Goal: Task Accomplishment & Management: Complete application form

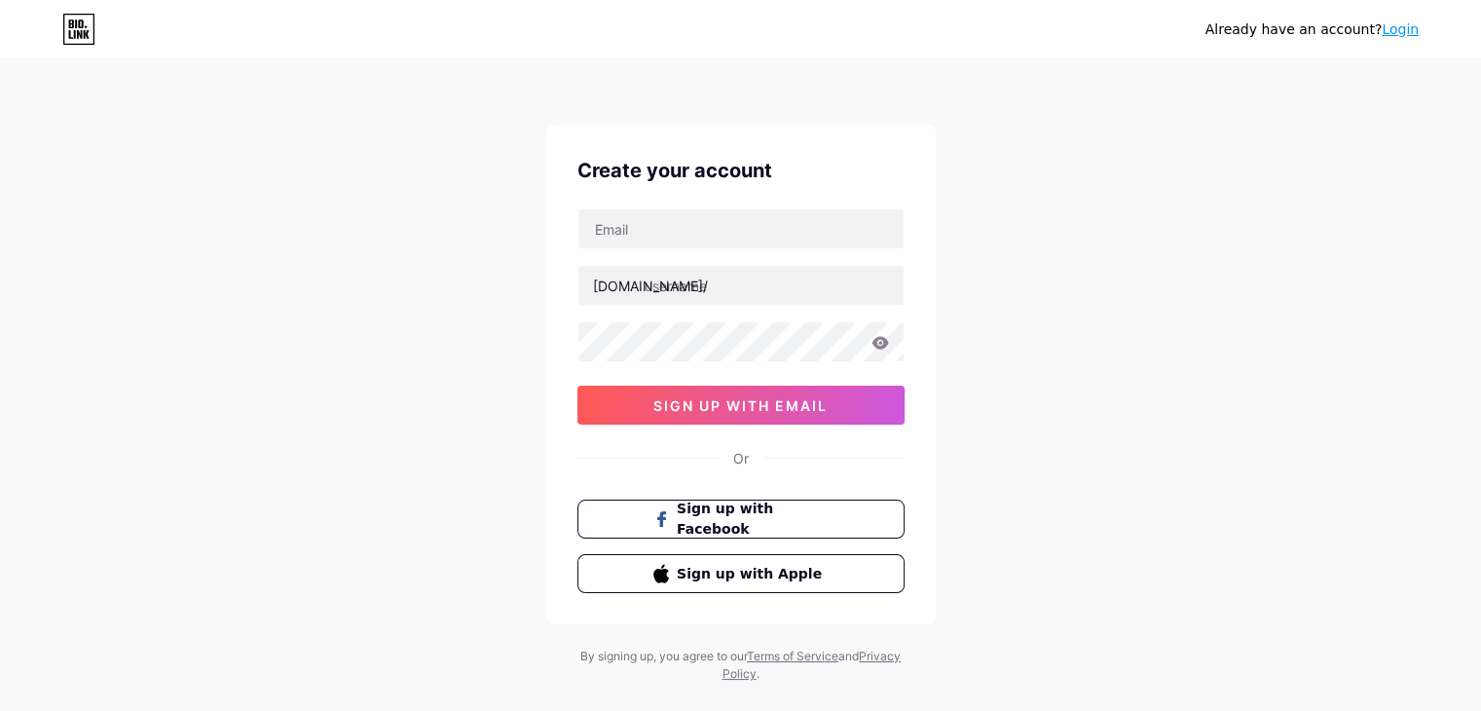
click at [381, 423] on div "Already have an account? Login Create your account [DOMAIN_NAME]/ sign up with …" at bounding box center [740, 372] width 1481 height 745
click at [631, 225] on input "text" at bounding box center [740, 228] width 325 height 39
paste input "[EMAIL_ADDRESS][DOMAIN_NAME]"
type input "[EMAIL_ADDRESS][DOMAIN_NAME]"
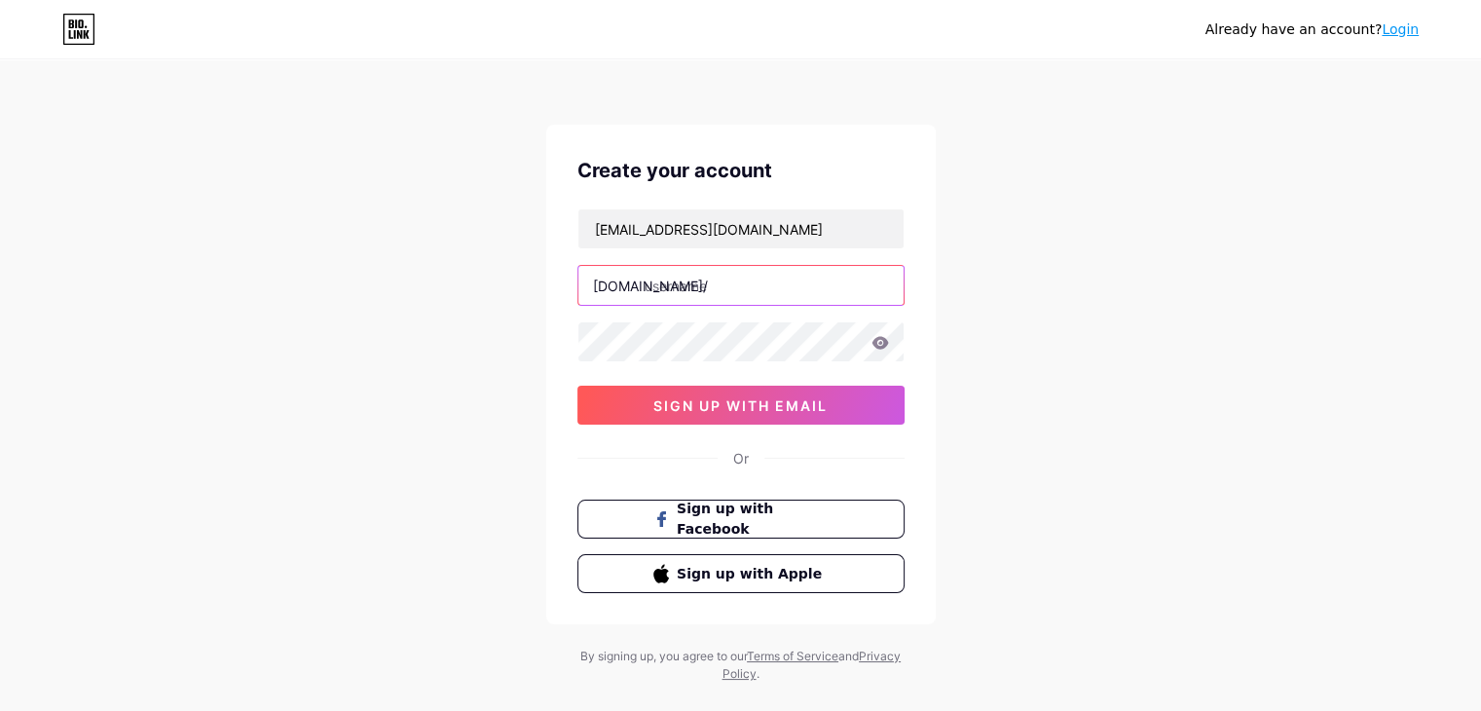
click at [678, 293] on input "text" at bounding box center [740, 285] width 325 height 39
paste input "yashinterior"
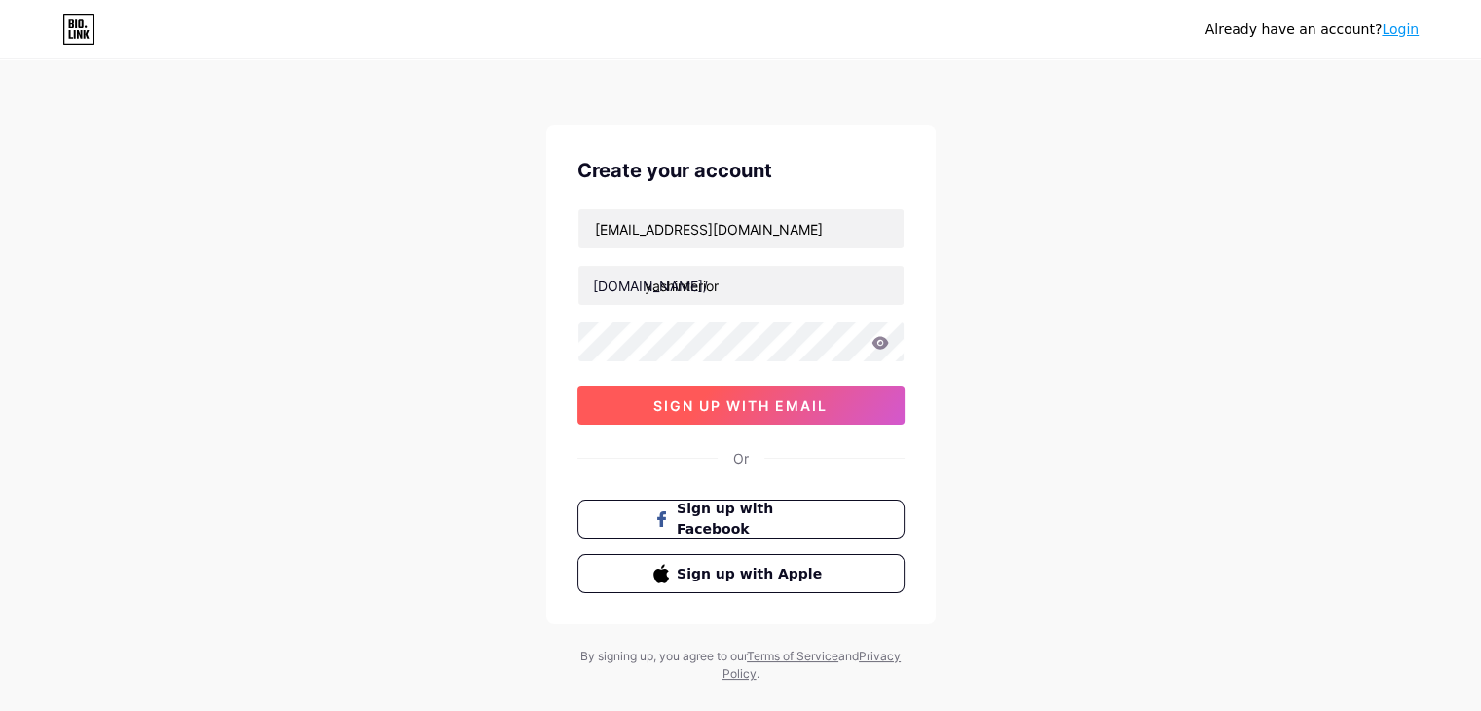
click at [691, 397] on span "sign up with email" at bounding box center [740, 405] width 174 height 17
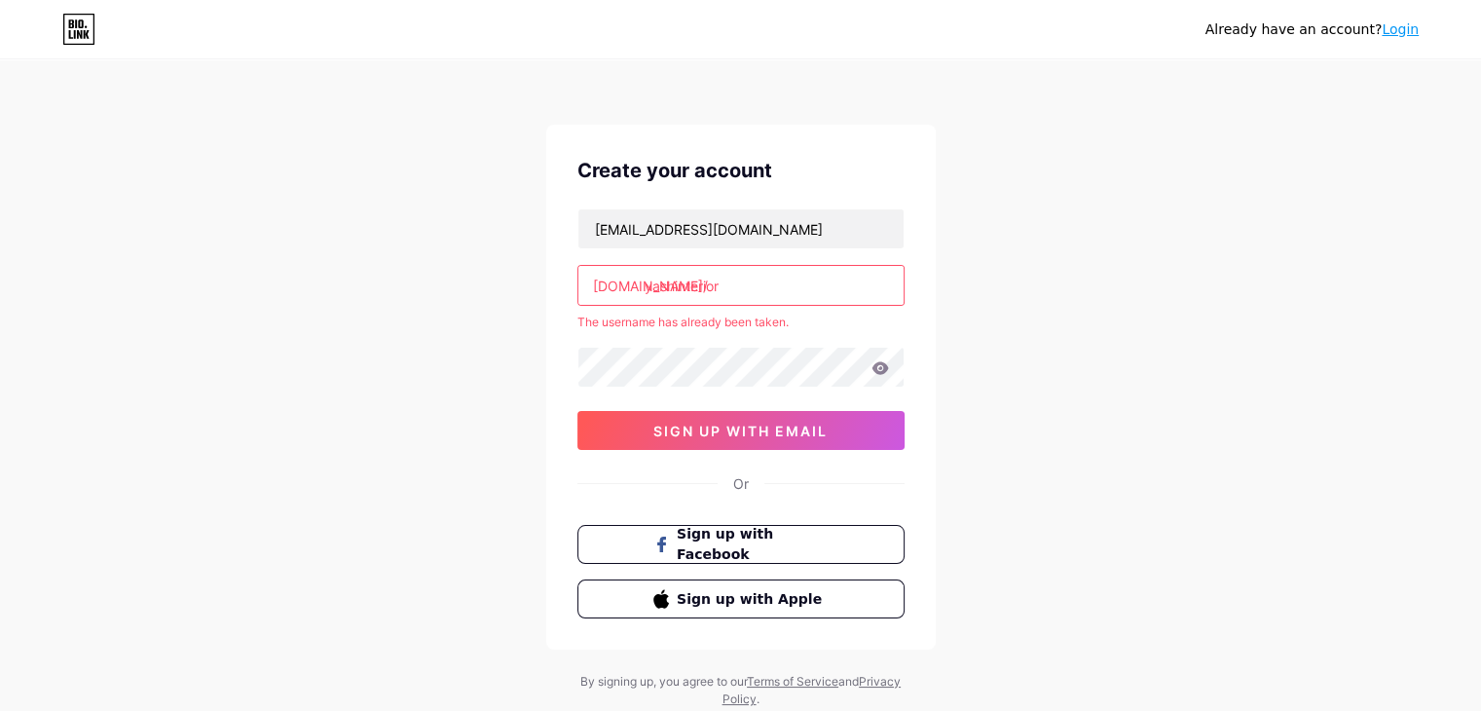
click at [678, 284] on input "yashinterior" at bounding box center [740, 285] width 325 height 39
paste input "andconstruction"
click at [530, 297] on div "Already have an account? Login Create your account [EMAIL_ADDRESS][DOMAIN_NAME]…" at bounding box center [740, 385] width 1481 height 770
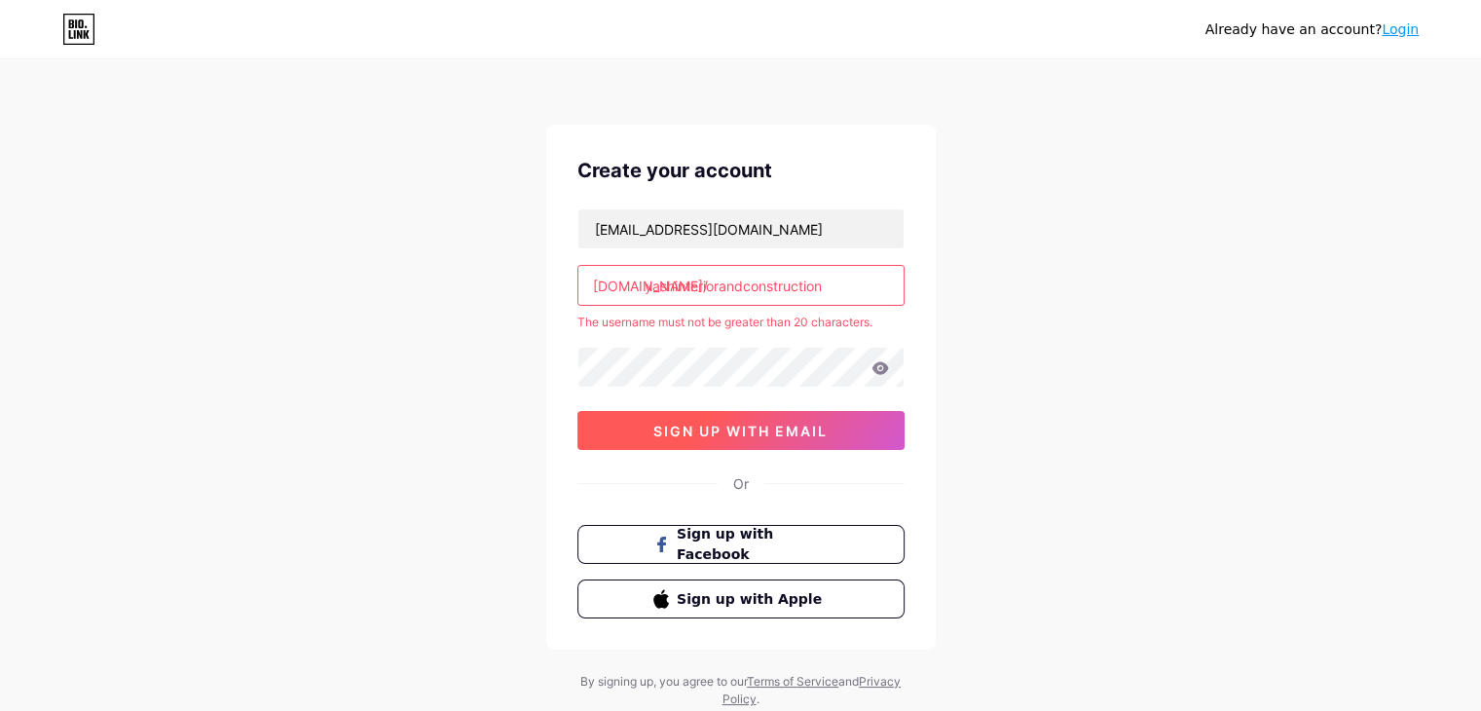
click at [735, 428] on span "sign up with email" at bounding box center [740, 431] width 174 height 17
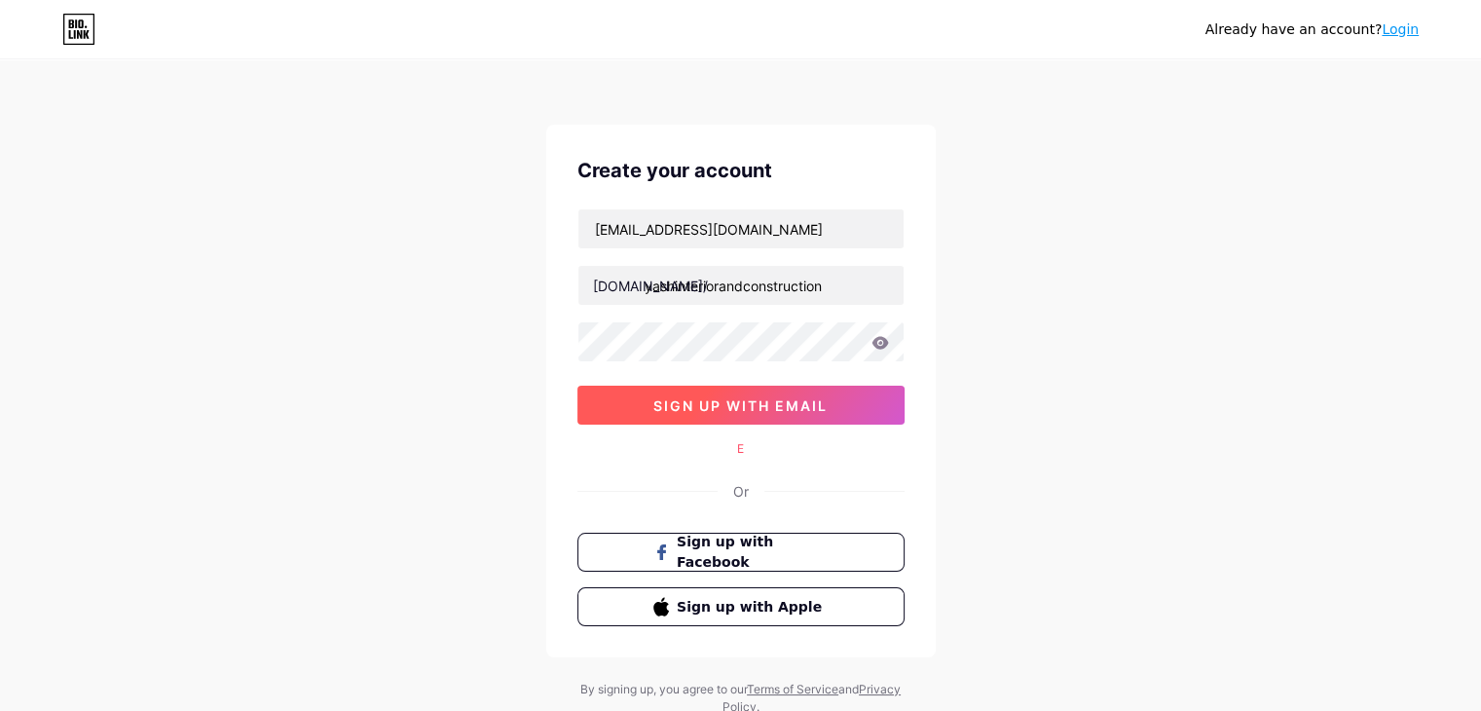
click at [736, 400] on span "sign up with email" at bounding box center [740, 405] width 174 height 17
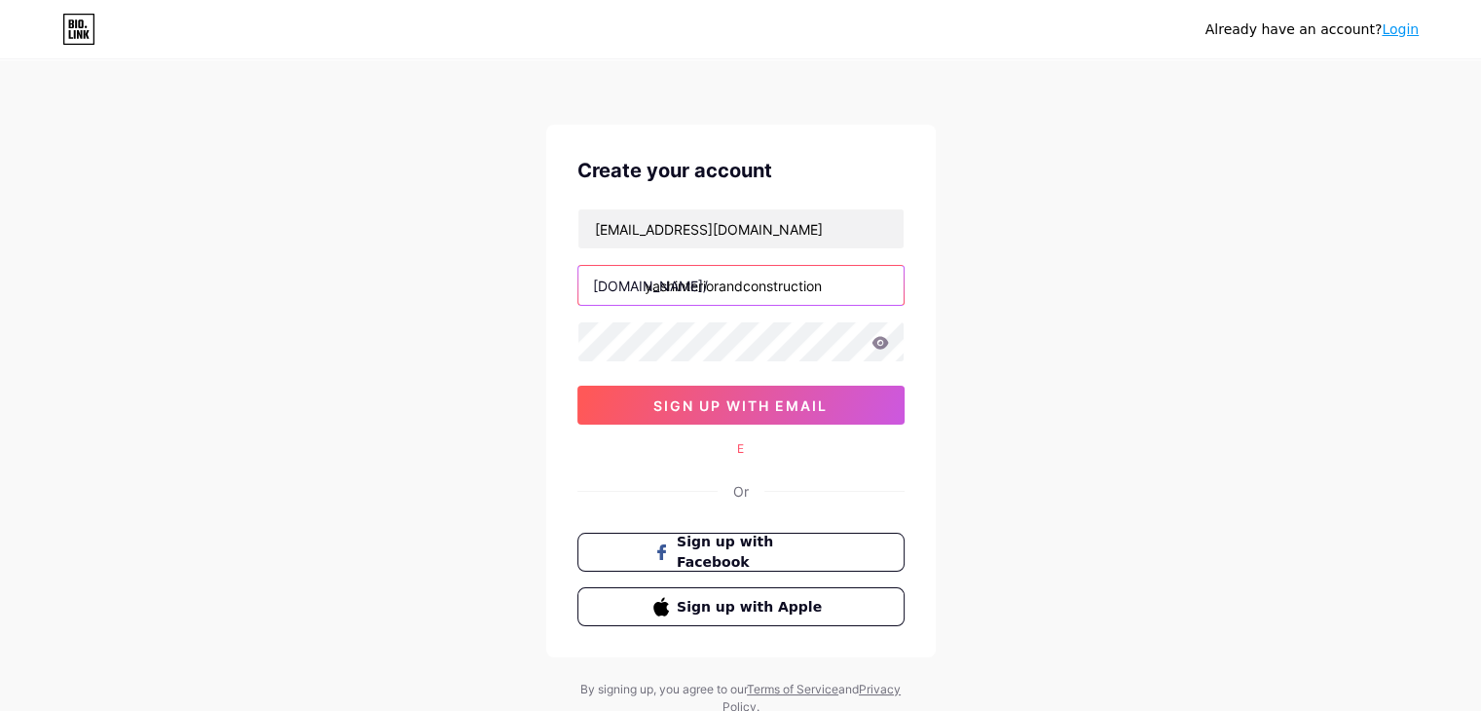
click at [740, 285] on input "yashinteriorandconstruction" at bounding box center [740, 285] width 325 height 39
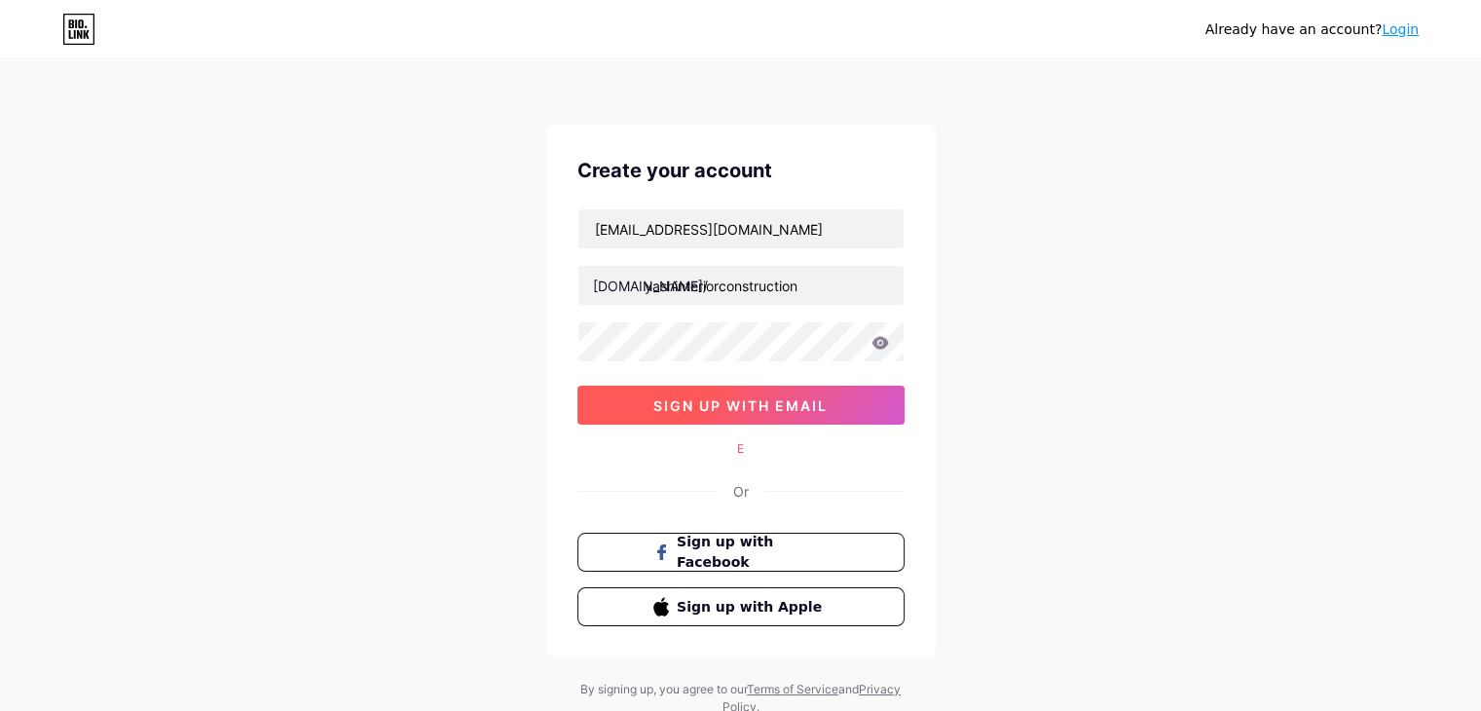
click at [754, 411] on span "sign up with email" at bounding box center [740, 405] width 174 height 17
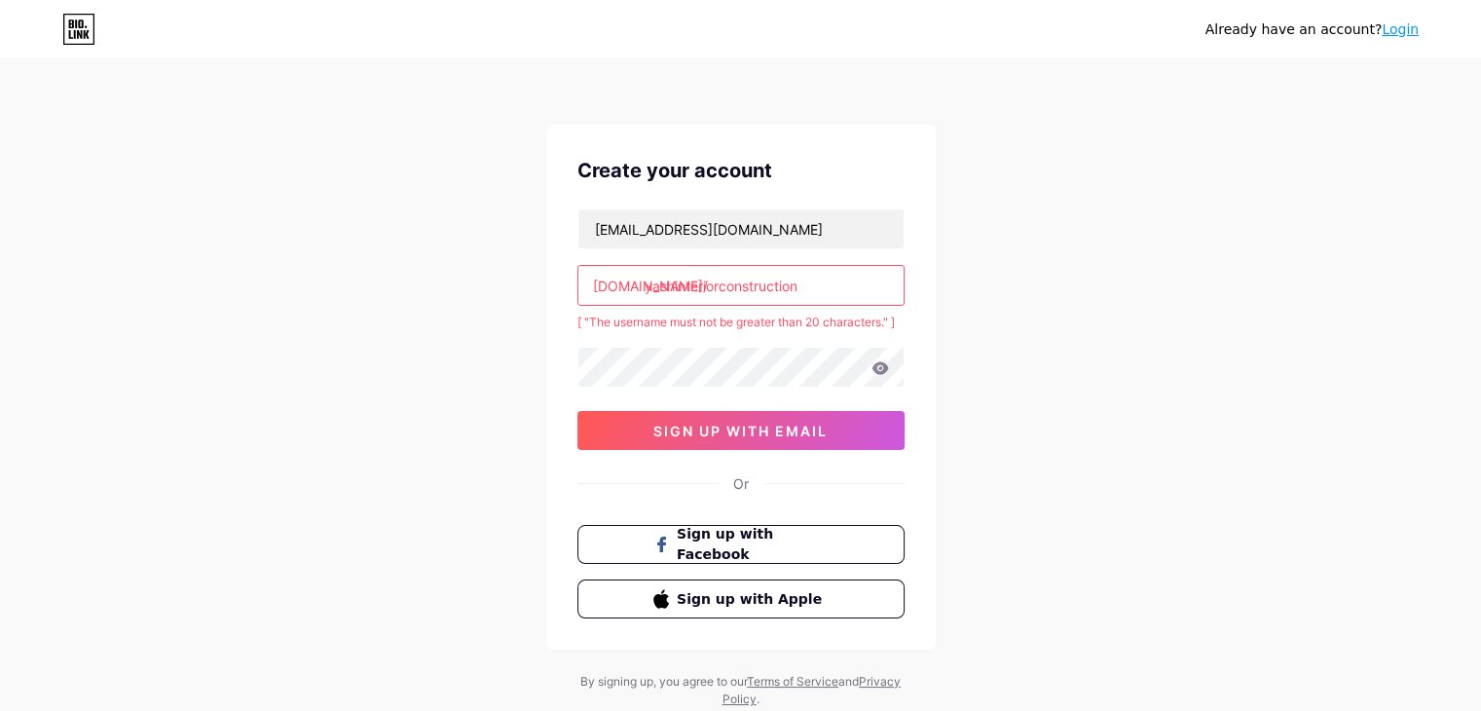
click at [388, 368] on div "Already have an account? Login Create your account [EMAIL_ADDRESS][DOMAIN_NAME]…" at bounding box center [740, 385] width 1481 height 770
drag, startPoint x: 721, startPoint y: 279, endPoint x: 1056, endPoint y: 300, distance: 335.7
click at [1056, 300] on div "Already have an account? Login Create your account [EMAIL_ADDRESS][DOMAIN_NAME]…" at bounding box center [740, 385] width 1481 height 770
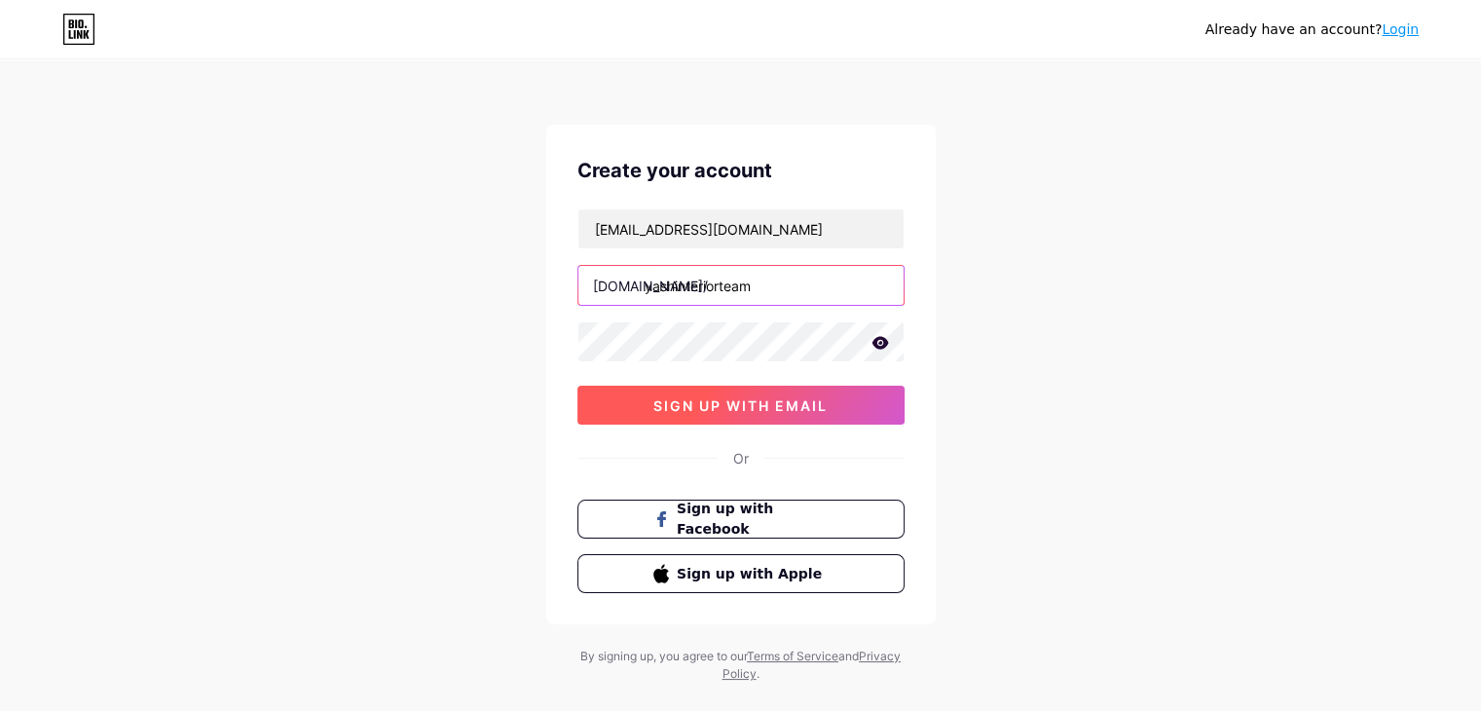
type input "yashinteriorteam"
click at [834, 420] on button "sign up with email" at bounding box center [740, 405] width 327 height 39
click at [761, 403] on span "sign up with email" at bounding box center [740, 405] width 174 height 17
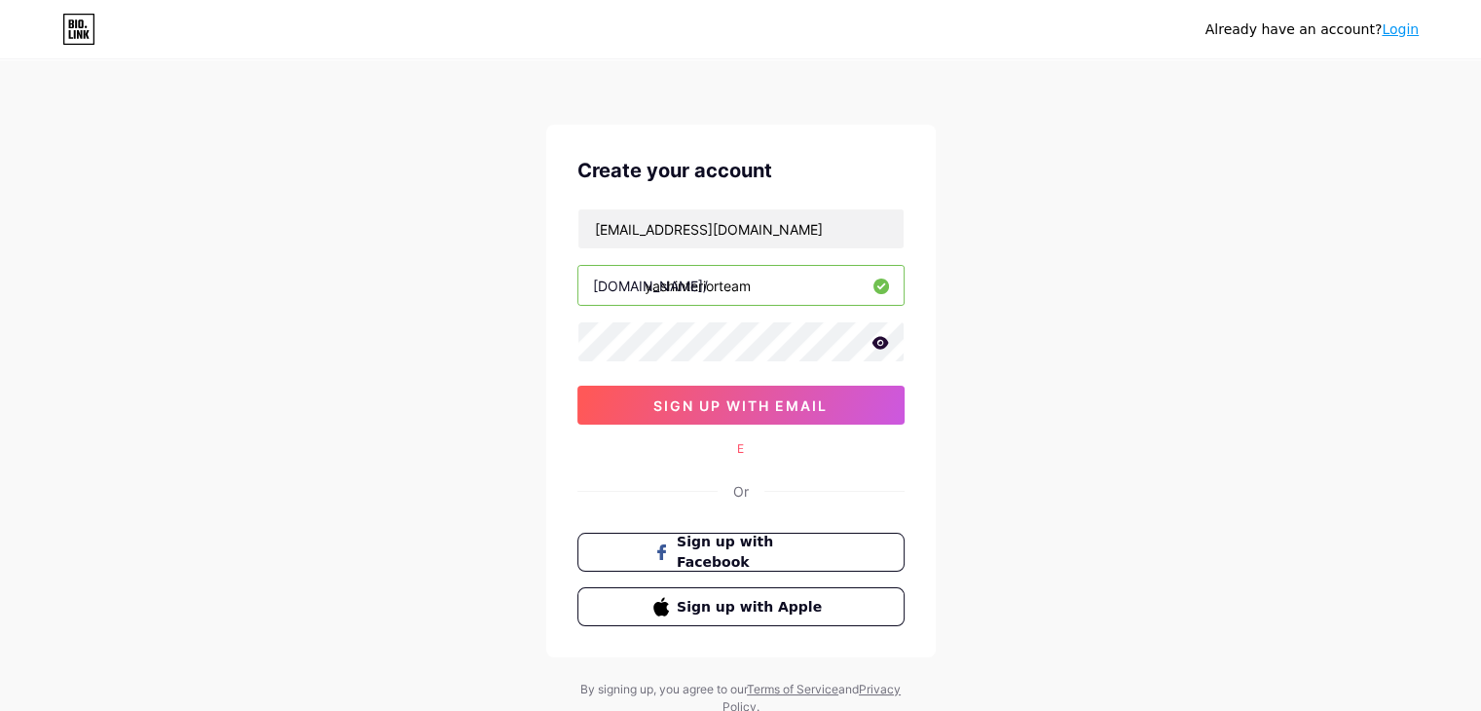
click at [790, 427] on div "Create your account [EMAIL_ADDRESS][DOMAIN_NAME] [DOMAIN_NAME]/ yashinteriortea…" at bounding box center [741, 391] width 390 height 533
click at [790, 410] on span "sign up with email" at bounding box center [740, 405] width 174 height 17
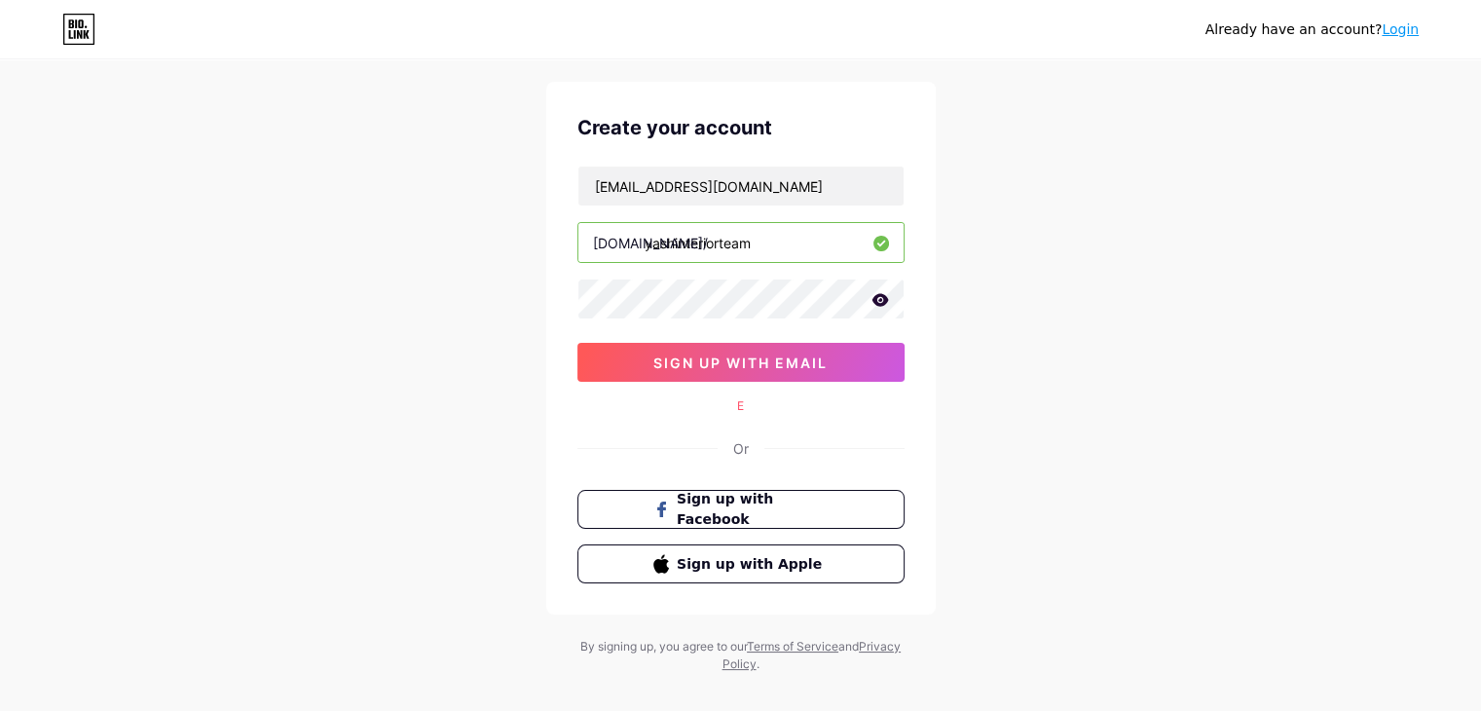
scroll to position [66, 0]
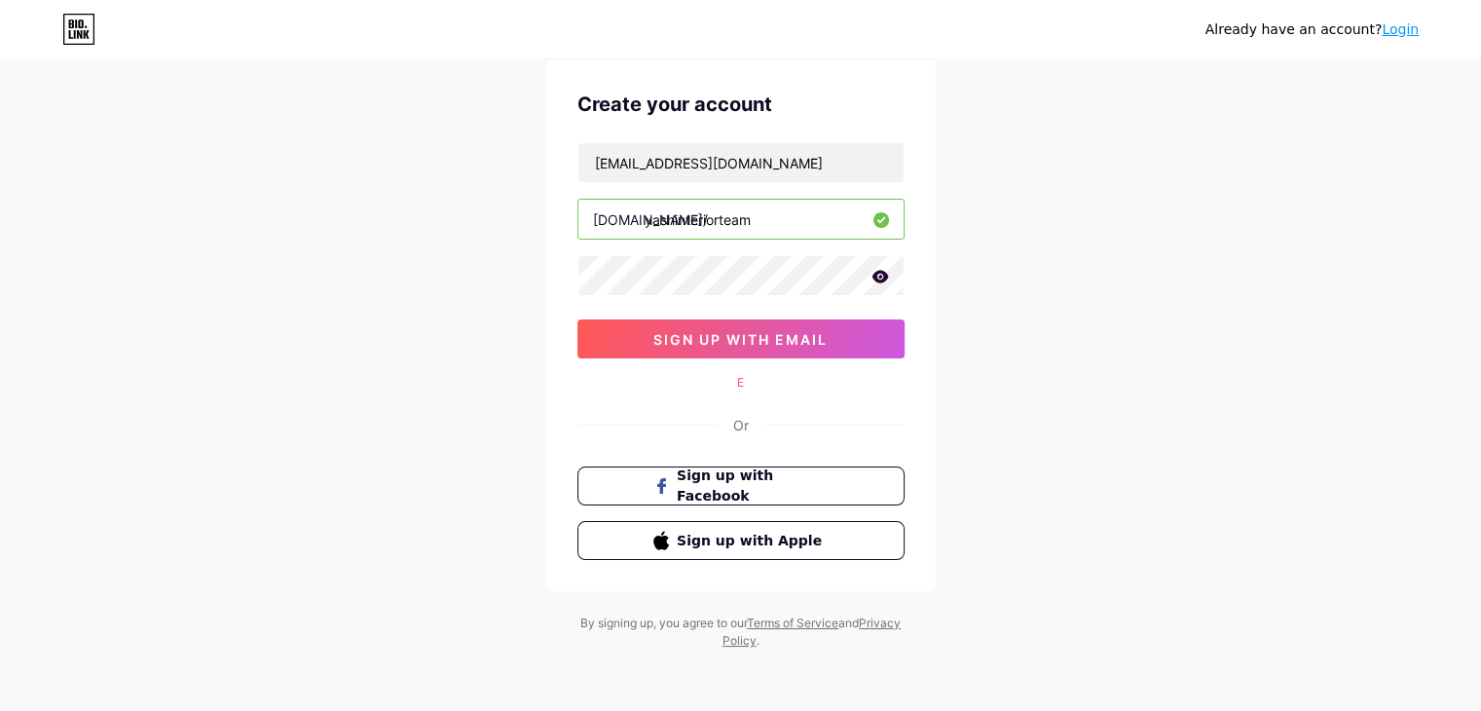
click at [460, 146] on div "Already have an account? Login Create your account [EMAIL_ADDRESS][DOMAIN_NAME]…" at bounding box center [740, 323] width 1481 height 778
click at [1077, 583] on div "Already have an account? Login Create your account [EMAIL_ADDRESS][DOMAIN_NAME]…" at bounding box center [740, 323] width 1481 height 778
click at [440, 367] on div "Already have an account? Login Create your account [EMAIL_ADDRESS][DOMAIN_NAME]…" at bounding box center [740, 323] width 1481 height 778
click at [430, 433] on div "Already have an account? Login Create your account [EMAIL_ADDRESS][DOMAIN_NAME]…" at bounding box center [740, 323] width 1481 height 778
click at [421, 417] on div "Already have an account? Login Create your account [EMAIL_ADDRESS][DOMAIN_NAME]…" at bounding box center [740, 323] width 1481 height 778
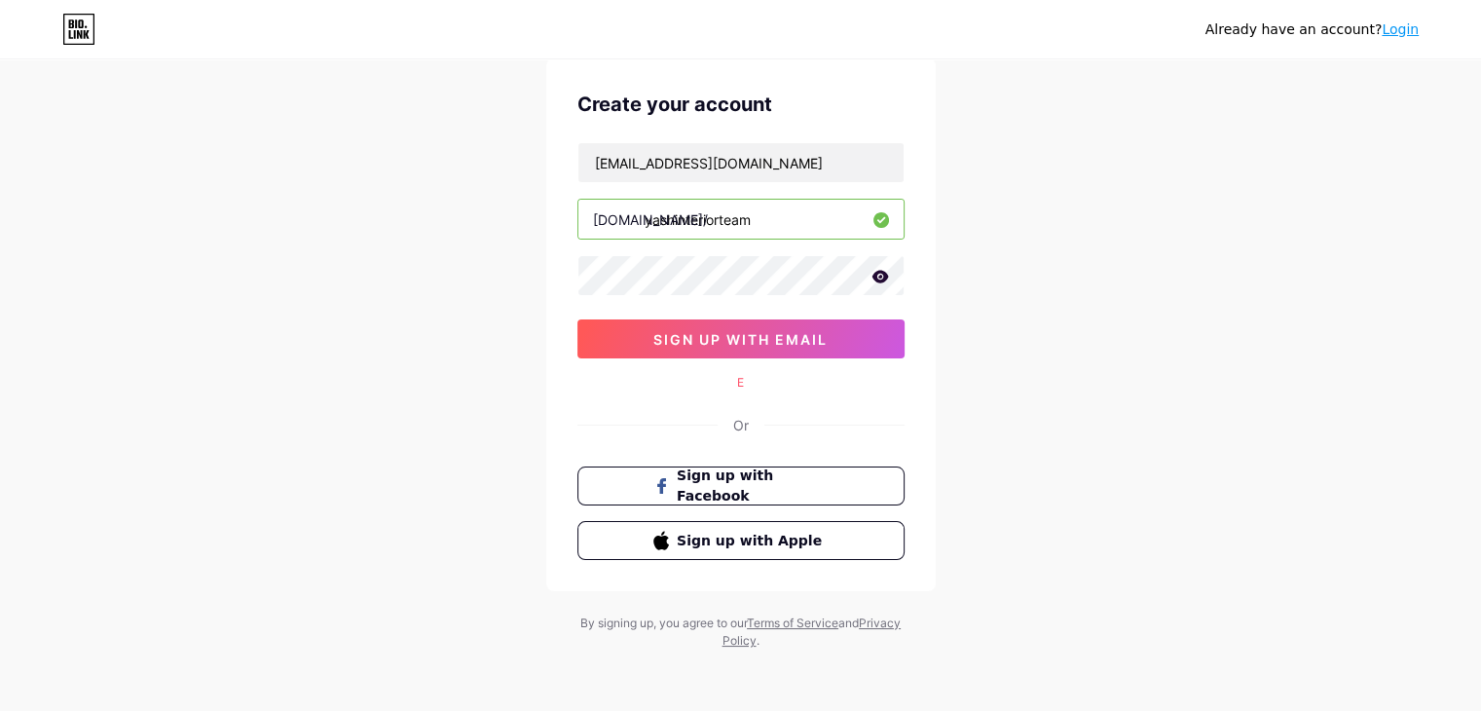
click at [315, 253] on div "Already have an account? Login Create your account [EMAIL_ADDRESS][DOMAIN_NAME]…" at bounding box center [740, 323] width 1481 height 778
